Goal: Transaction & Acquisition: Obtain resource

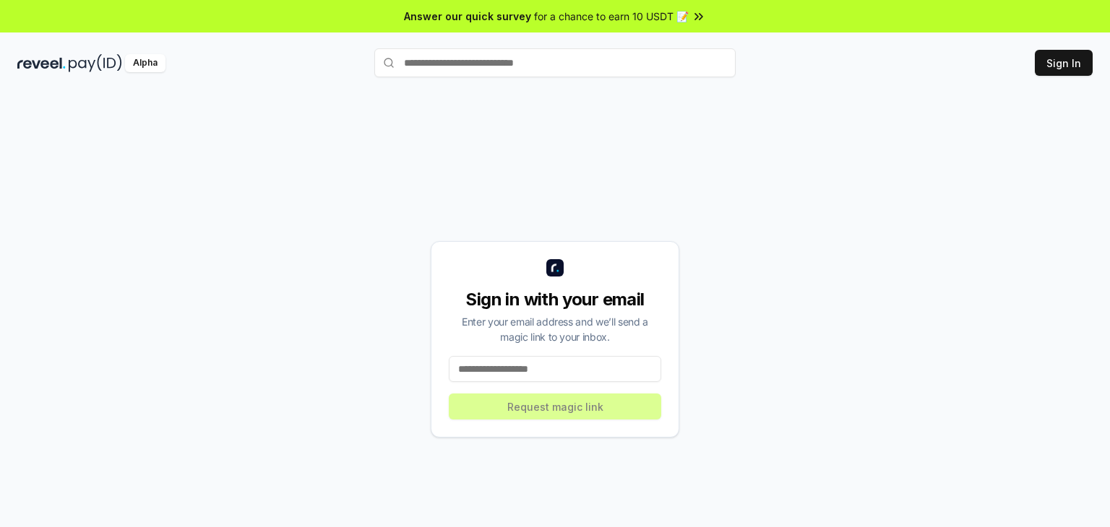
click at [556, 371] on input at bounding box center [555, 369] width 212 height 26
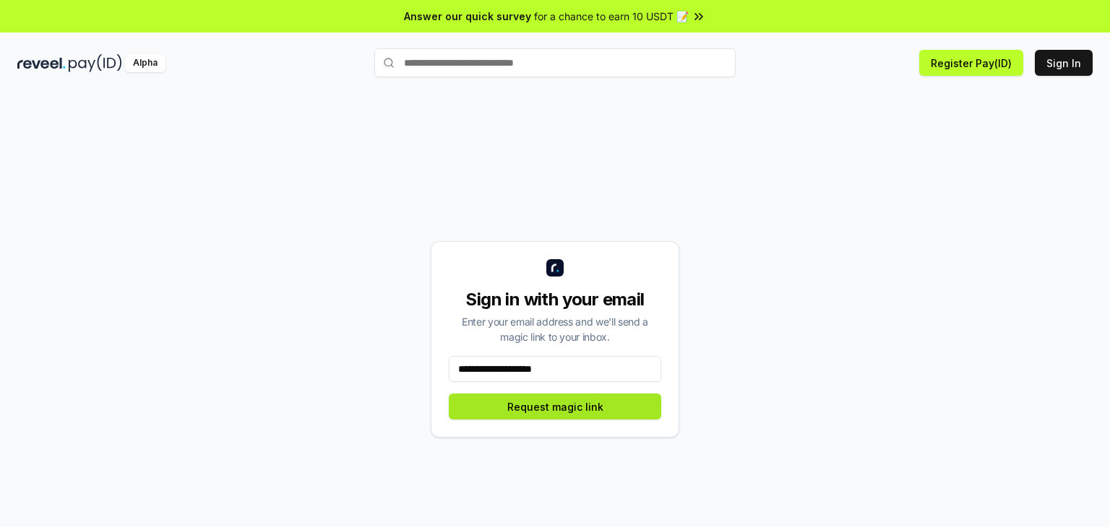
type input "**********"
click at [550, 417] on button "Request magic link" at bounding box center [555, 407] width 212 height 26
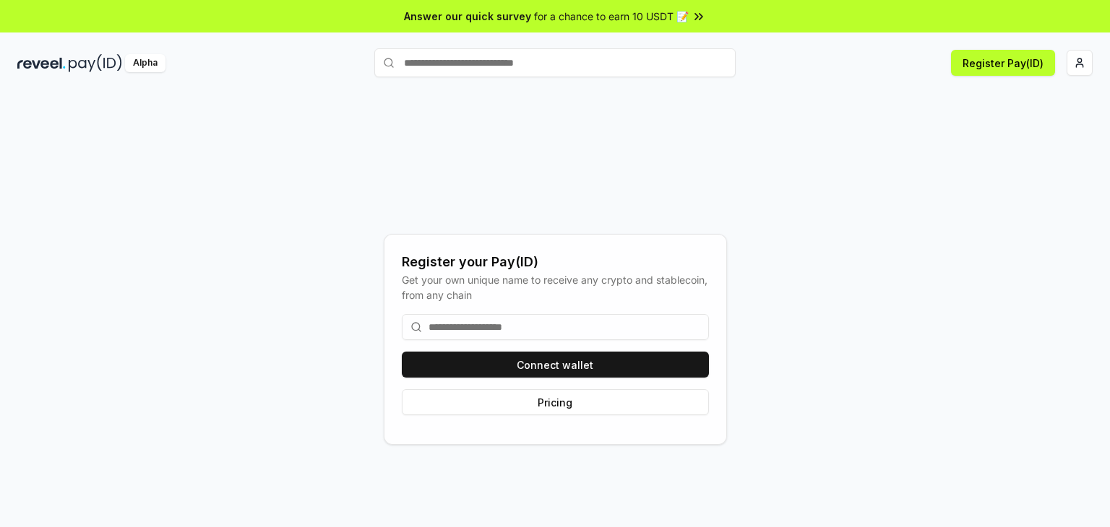
click at [539, 324] on input at bounding box center [555, 327] width 307 height 26
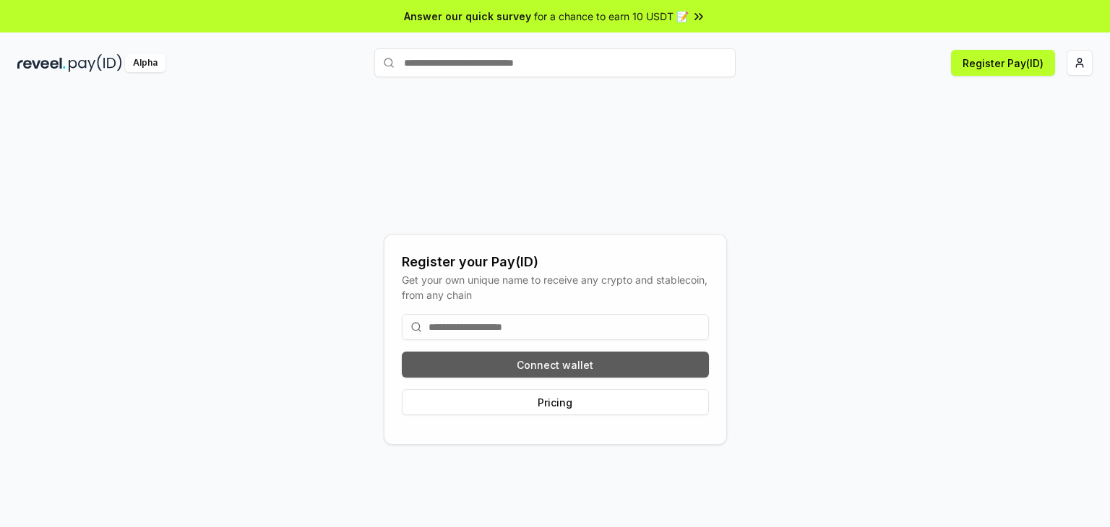
click at [545, 359] on button "Connect wallet" at bounding box center [555, 365] width 307 height 26
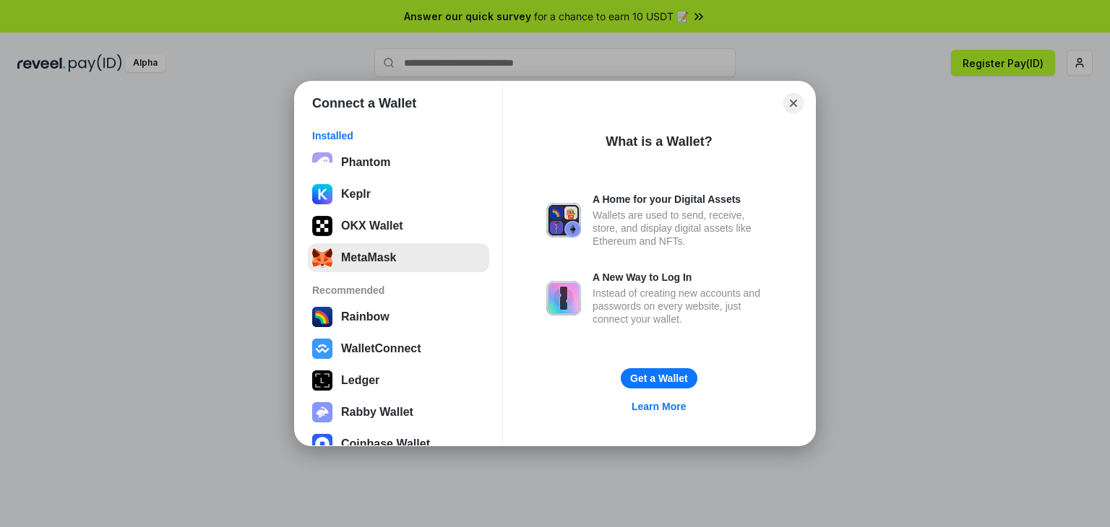
click at [388, 252] on button "MetaMask" at bounding box center [398, 257] width 181 height 29
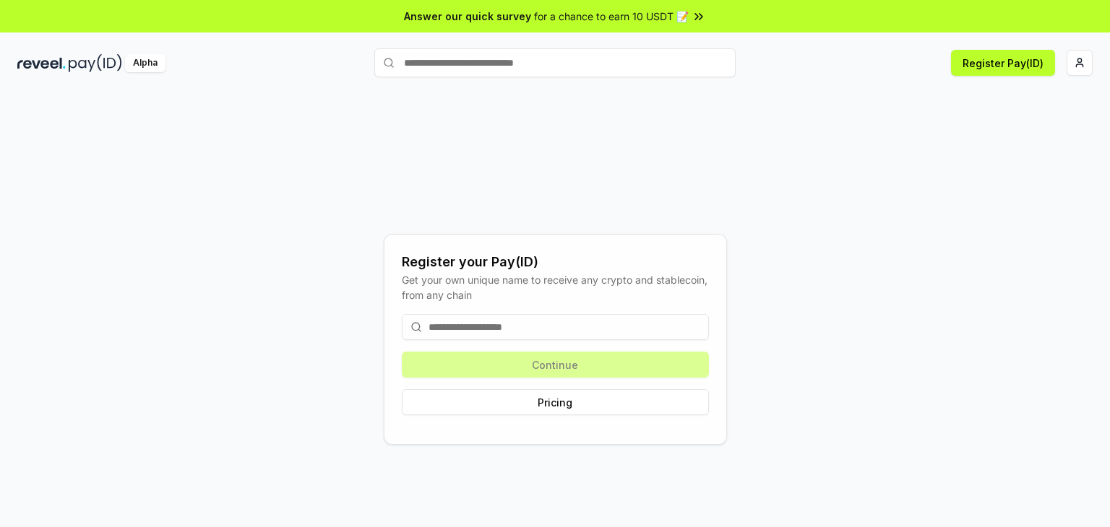
click at [536, 333] on input at bounding box center [555, 327] width 307 height 26
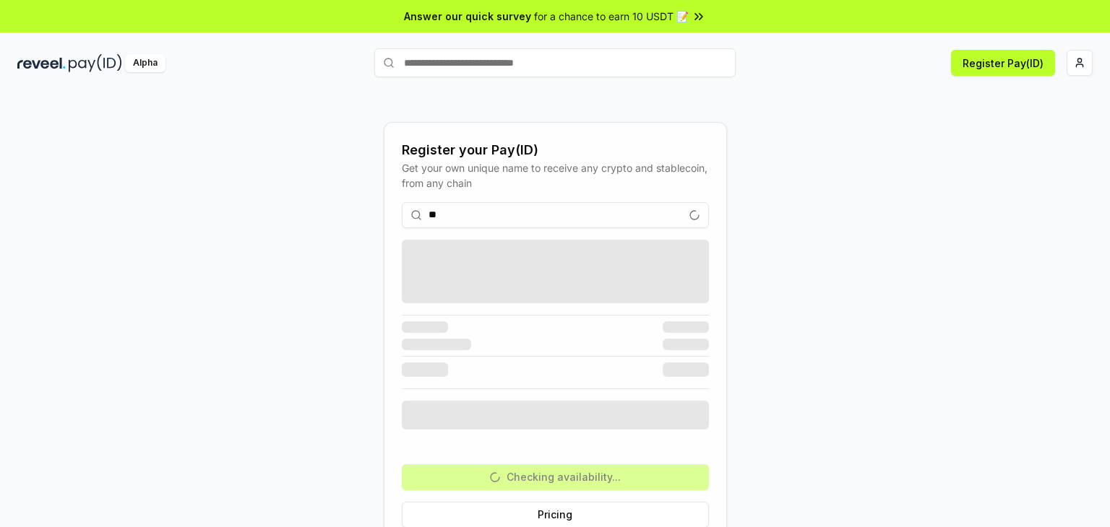
type input "*"
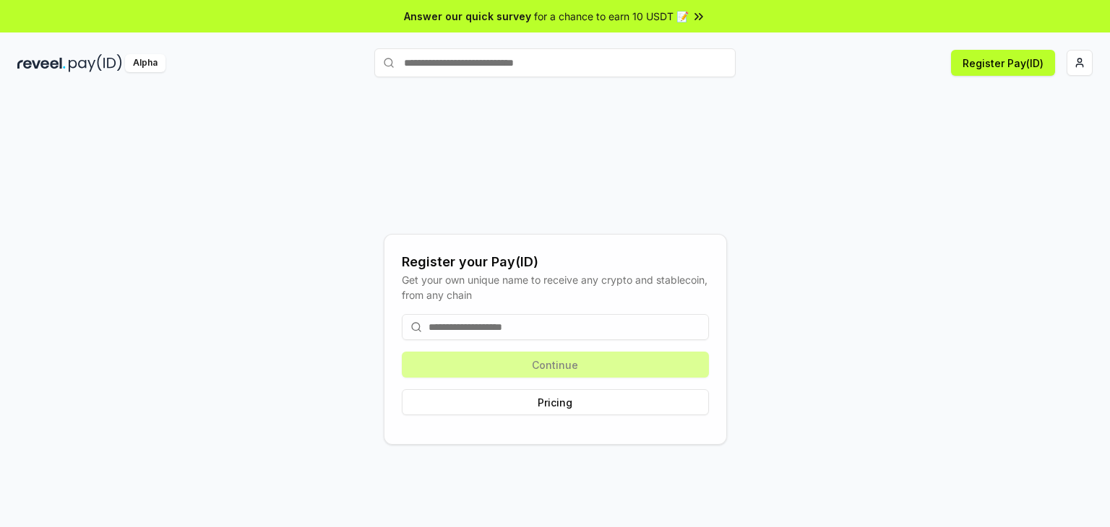
type input "*"
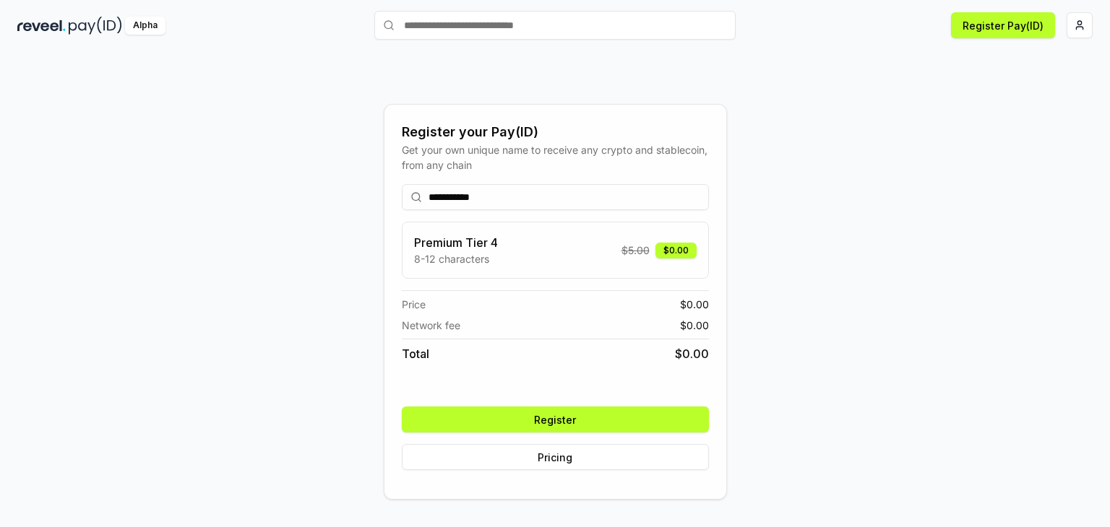
scroll to position [40, 0]
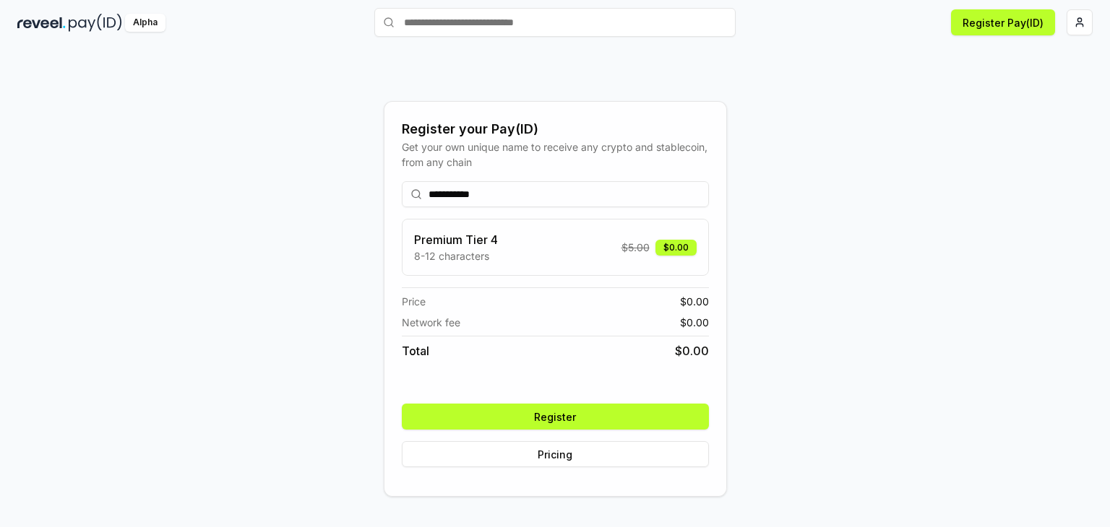
type input "**********"
click at [608, 418] on button "Register" at bounding box center [555, 417] width 307 height 26
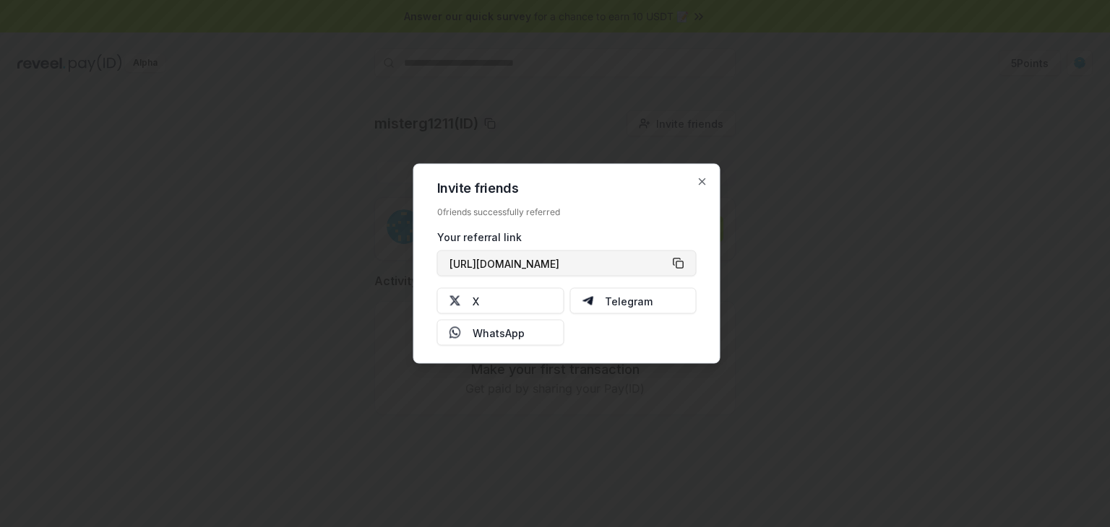
click at [678, 266] on button "https://reveel.id/refer/misterg1211" at bounding box center [566, 264] width 259 height 26
click at [496, 302] on button "X" at bounding box center [500, 301] width 127 height 26
click at [704, 183] on icon "button" at bounding box center [702, 182] width 12 height 12
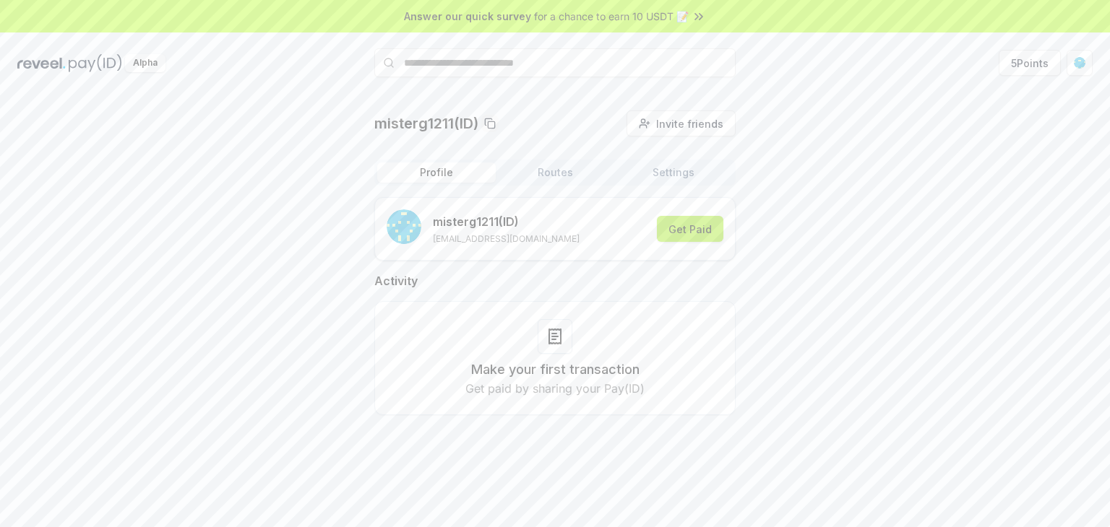
click at [684, 230] on button "Get Paid" at bounding box center [690, 229] width 66 height 26
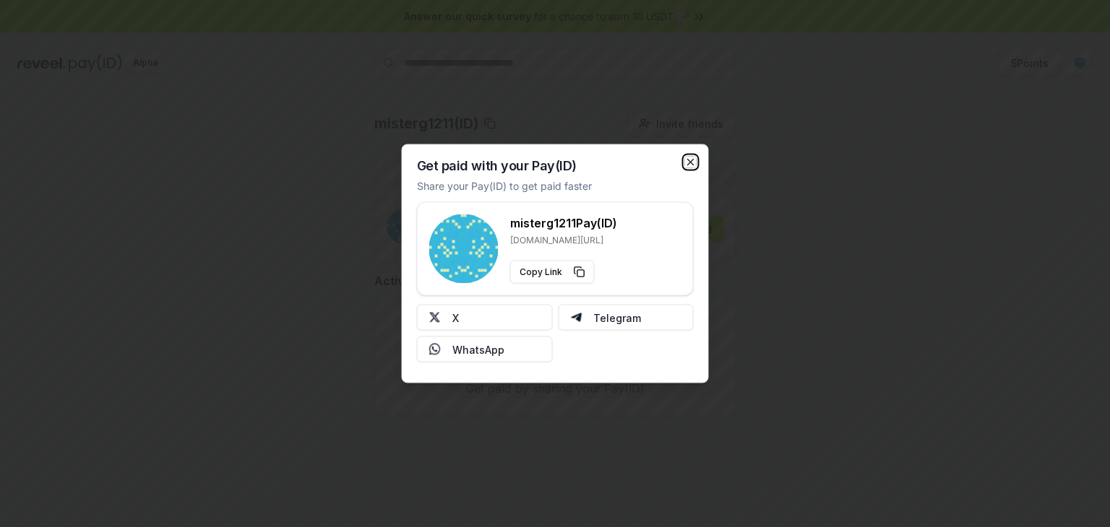
click at [689, 157] on icon "button" at bounding box center [691, 163] width 12 height 12
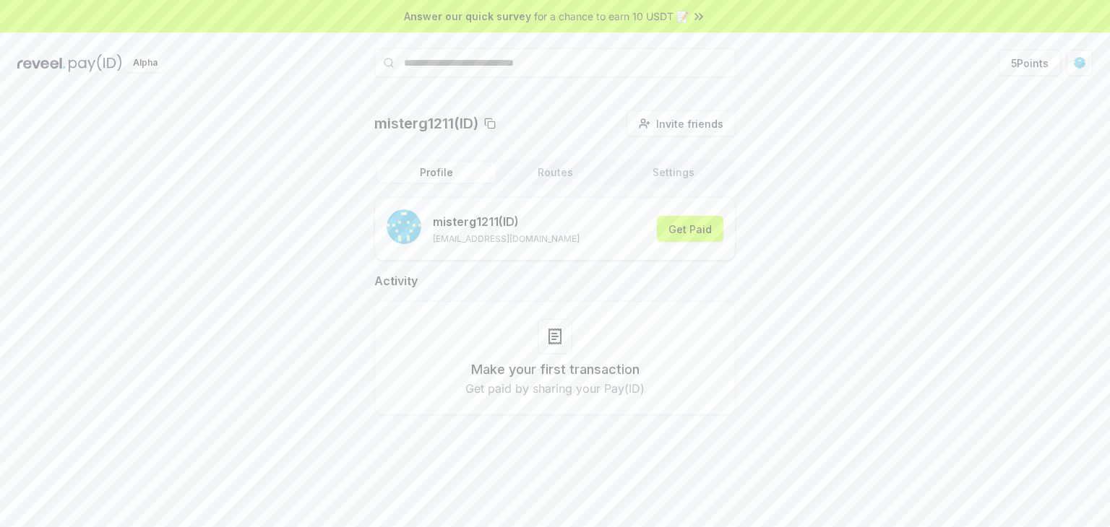
click at [547, 337] on icon at bounding box center [554, 336] width 17 height 17
click at [1016, 60] on button "5 Points" at bounding box center [1029, 63] width 62 height 26
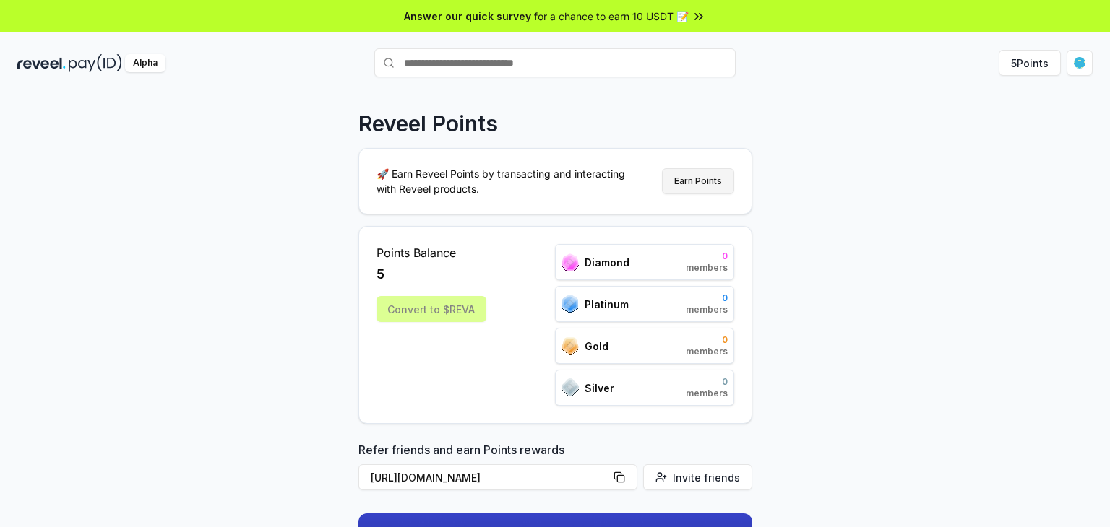
click at [717, 181] on button "Earn Points" at bounding box center [698, 181] width 72 height 26
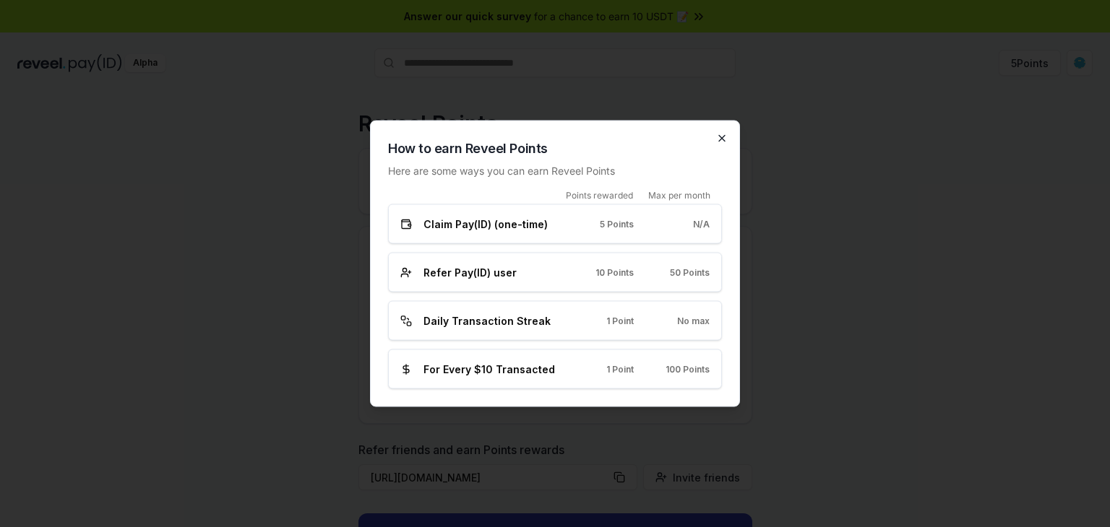
click at [722, 135] on icon "button" at bounding box center [722, 139] width 12 height 12
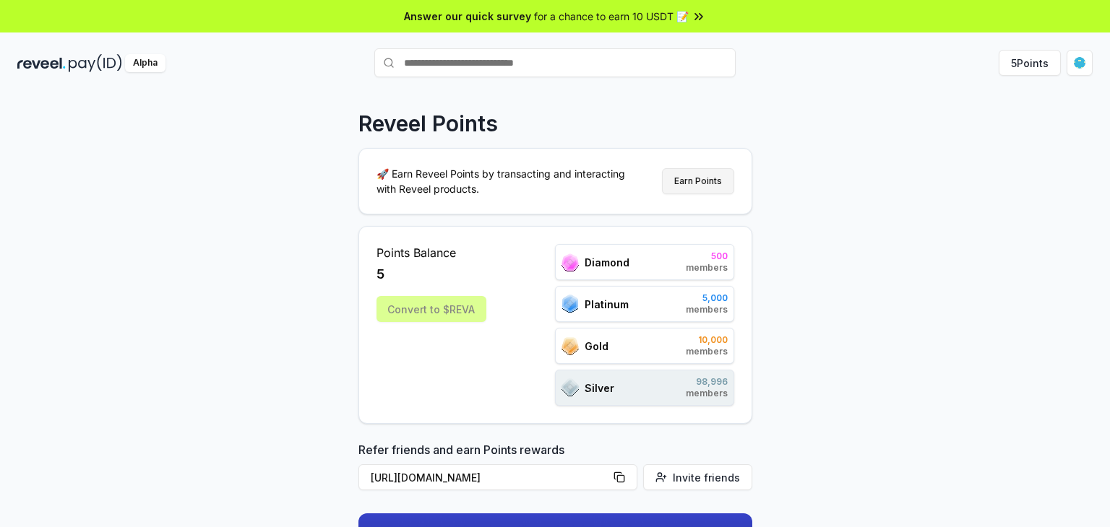
click at [700, 175] on button "Earn Points" at bounding box center [698, 181] width 72 height 26
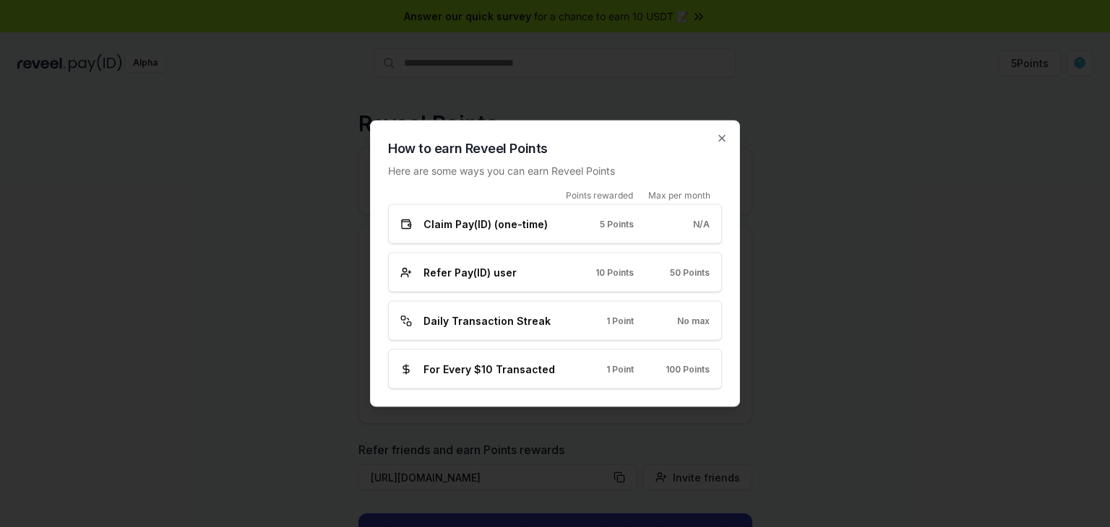
click at [719, 144] on h2 "How to earn Reveel Points" at bounding box center [555, 149] width 334 height 20
click at [719, 144] on icon "button" at bounding box center [722, 139] width 12 height 12
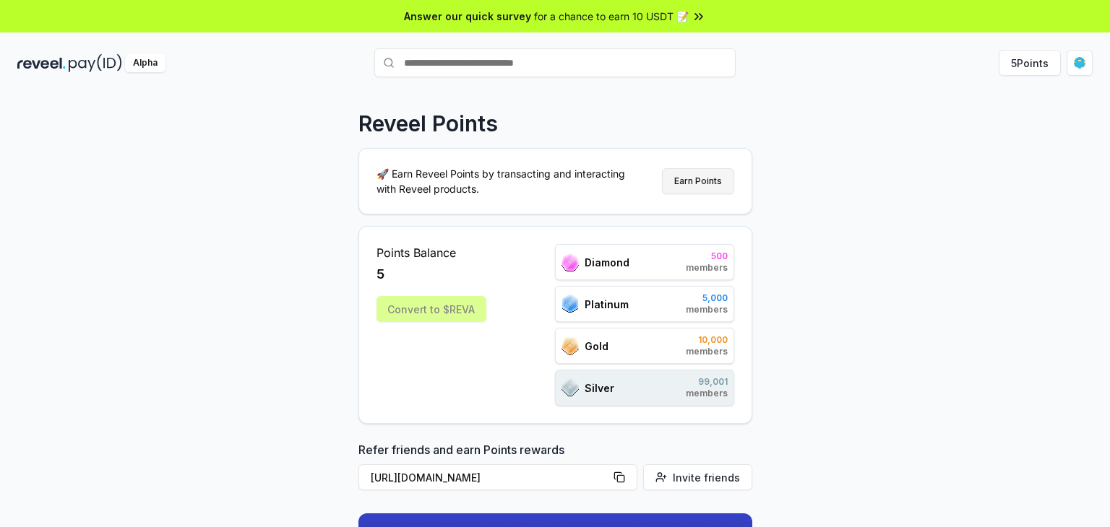
click at [694, 186] on button "Earn Points" at bounding box center [698, 181] width 72 height 26
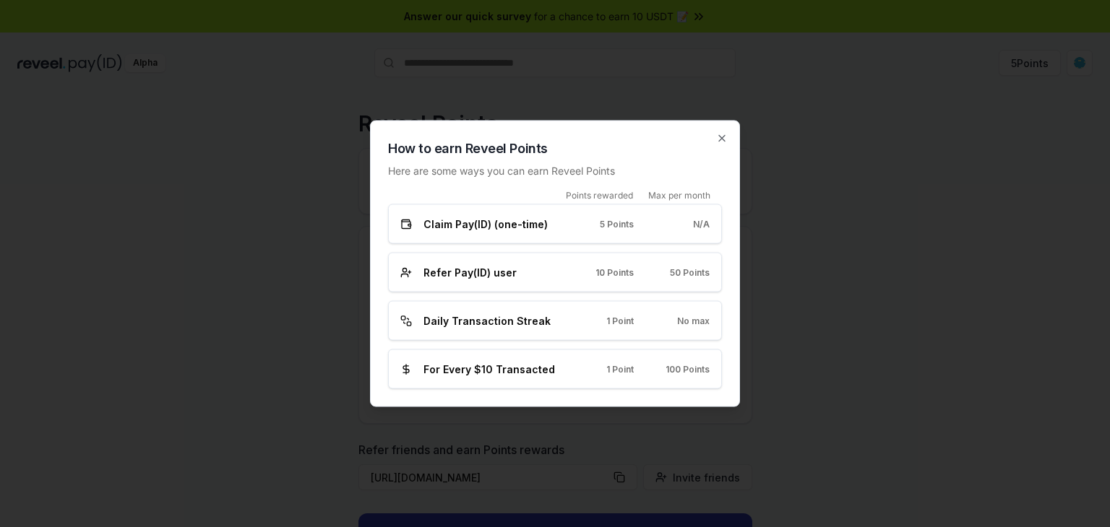
click at [714, 143] on h2 "How to earn Reveel Points" at bounding box center [555, 149] width 334 height 20
click at [717, 139] on icon "button" at bounding box center [722, 139] width 12 height 12
